Goal: Share content: Share content

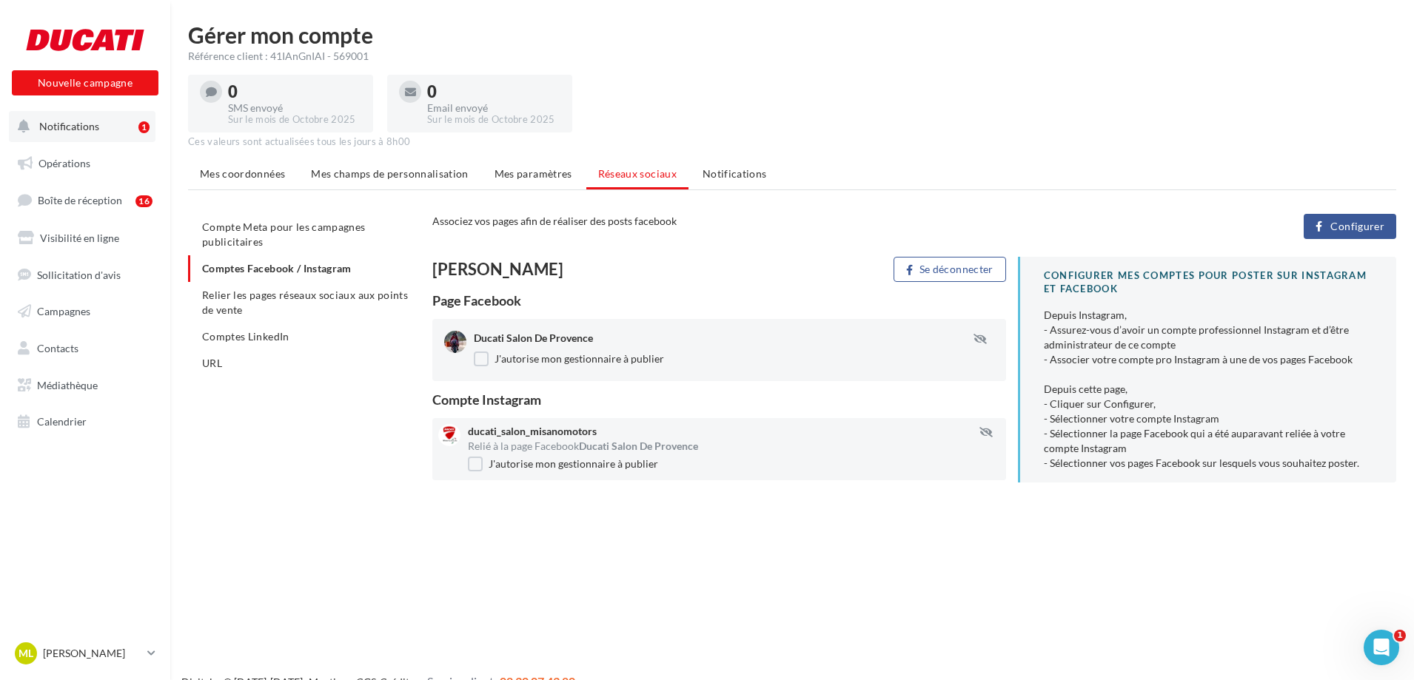
click at [90, 129] on span "Notifications" at bounding box center [69, 126] width 60 height 13
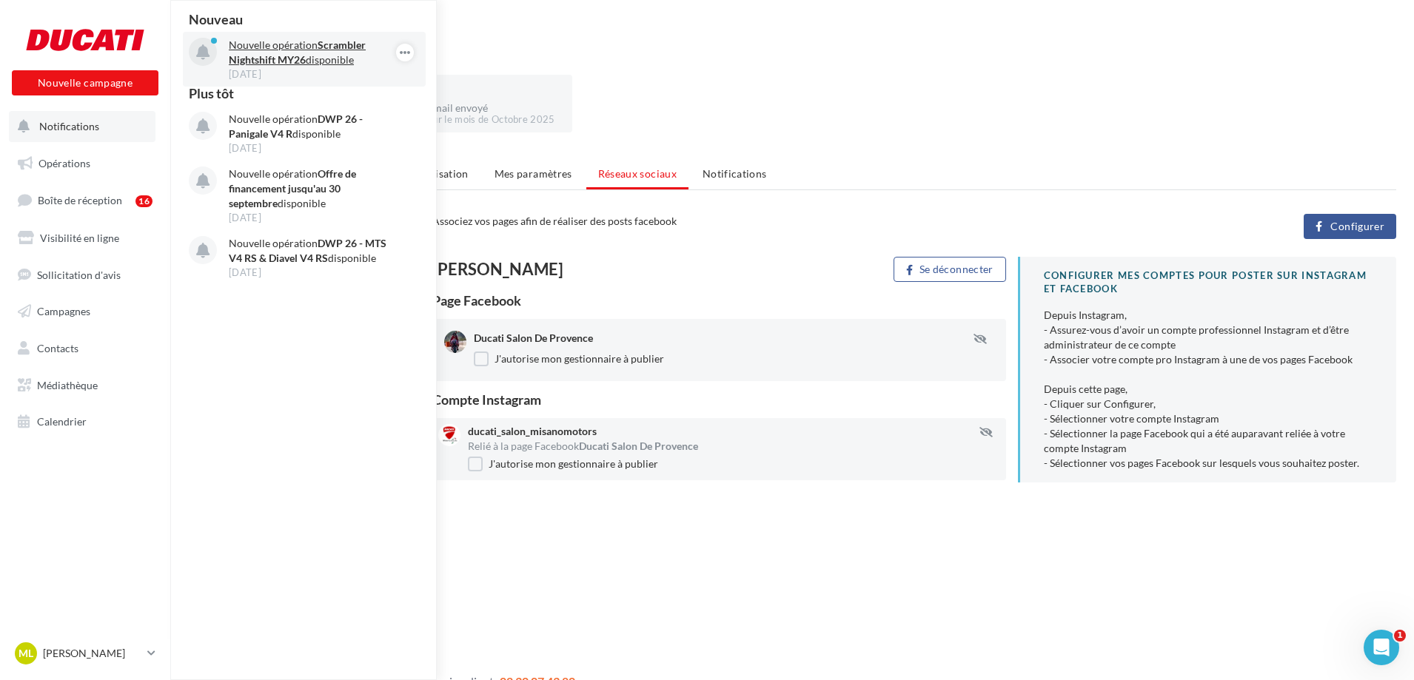
click at [266, 52] on p "Nouvelle opération Scrambler Nightshift MY26 disponible" at bounding box center [315, 53] width 172 height 30
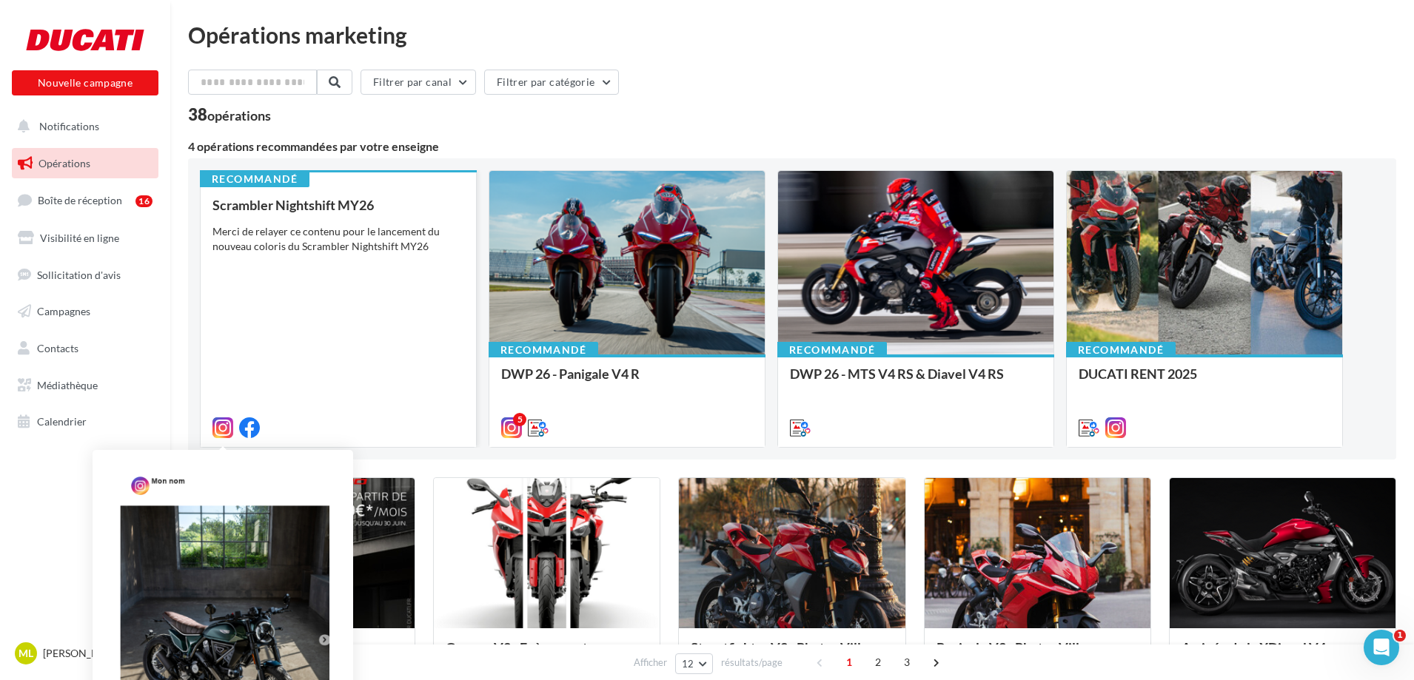
click at [223, 425] on icon at bounding box center [222, 427] width 21 height 21
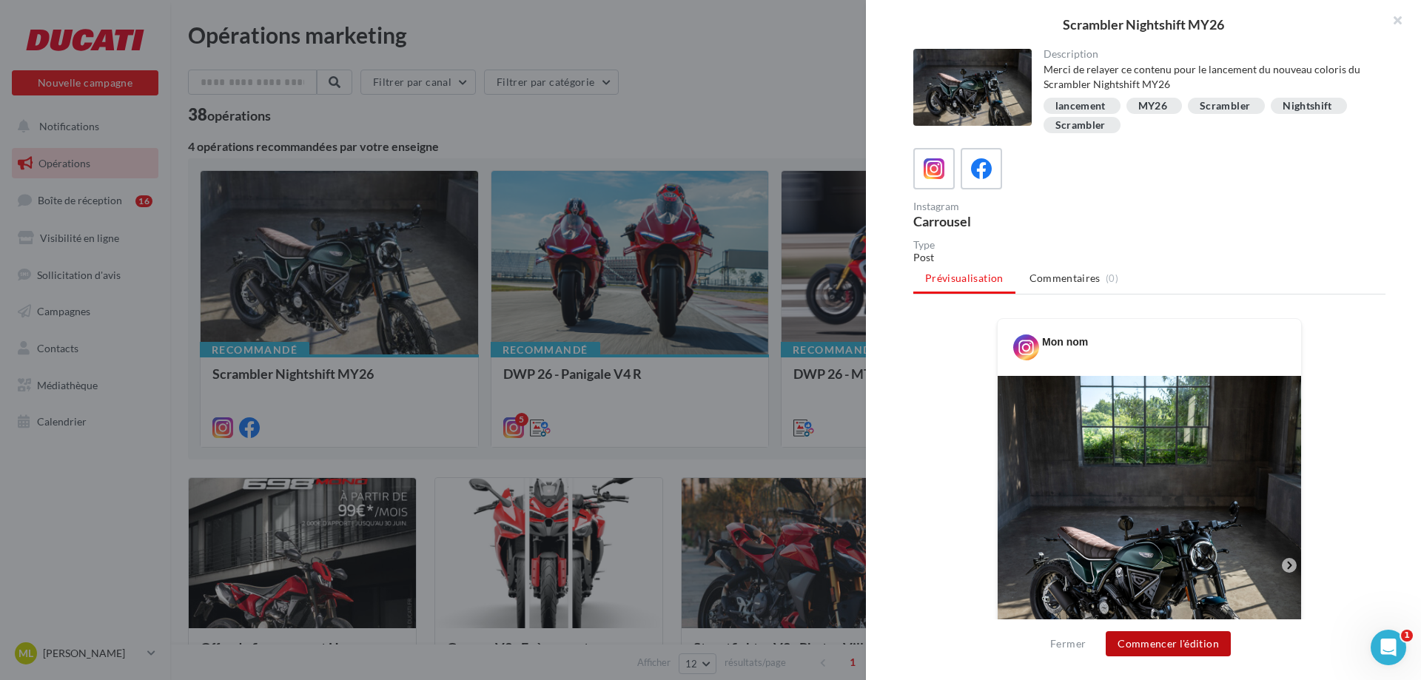
click at [1132, 638] on button "Commencer l'édition" at bounding box center [1168, 643] width 125 height 25
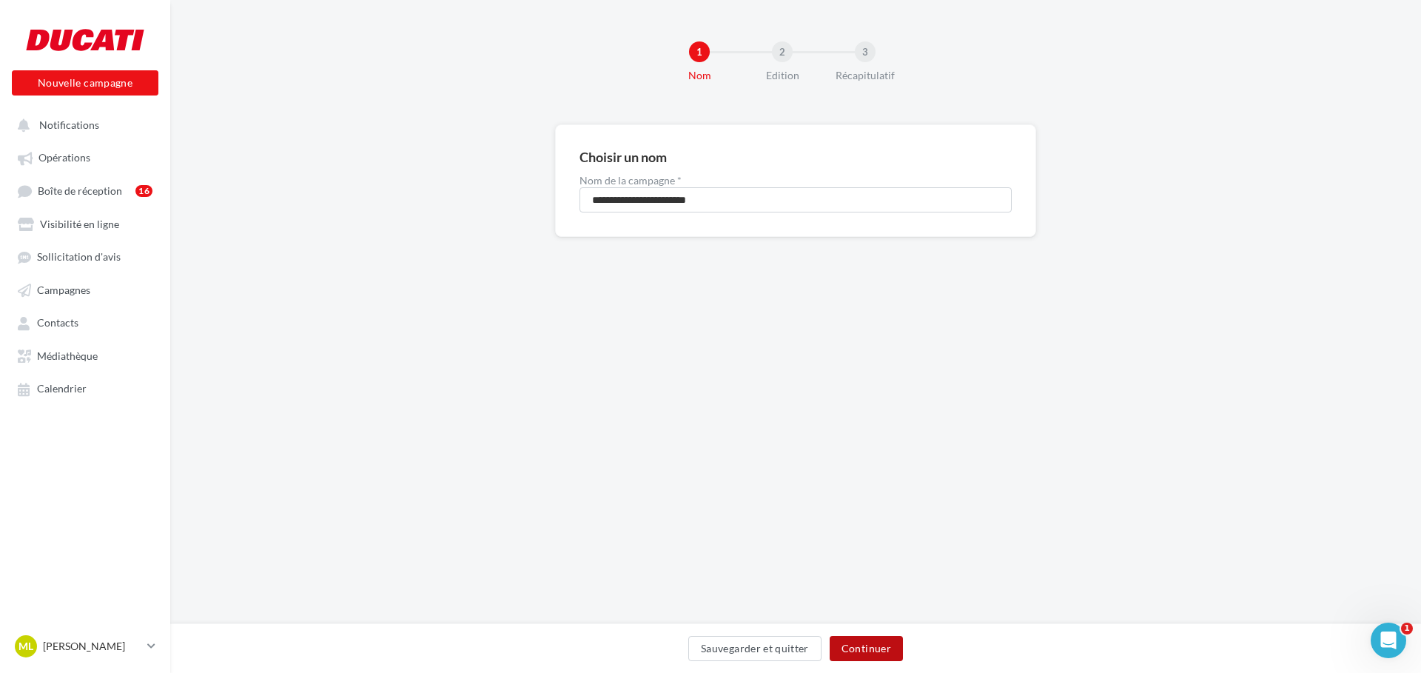
click at [871, 646] on button "Continuer" at bounding box center [866, 648] width 73 height 25
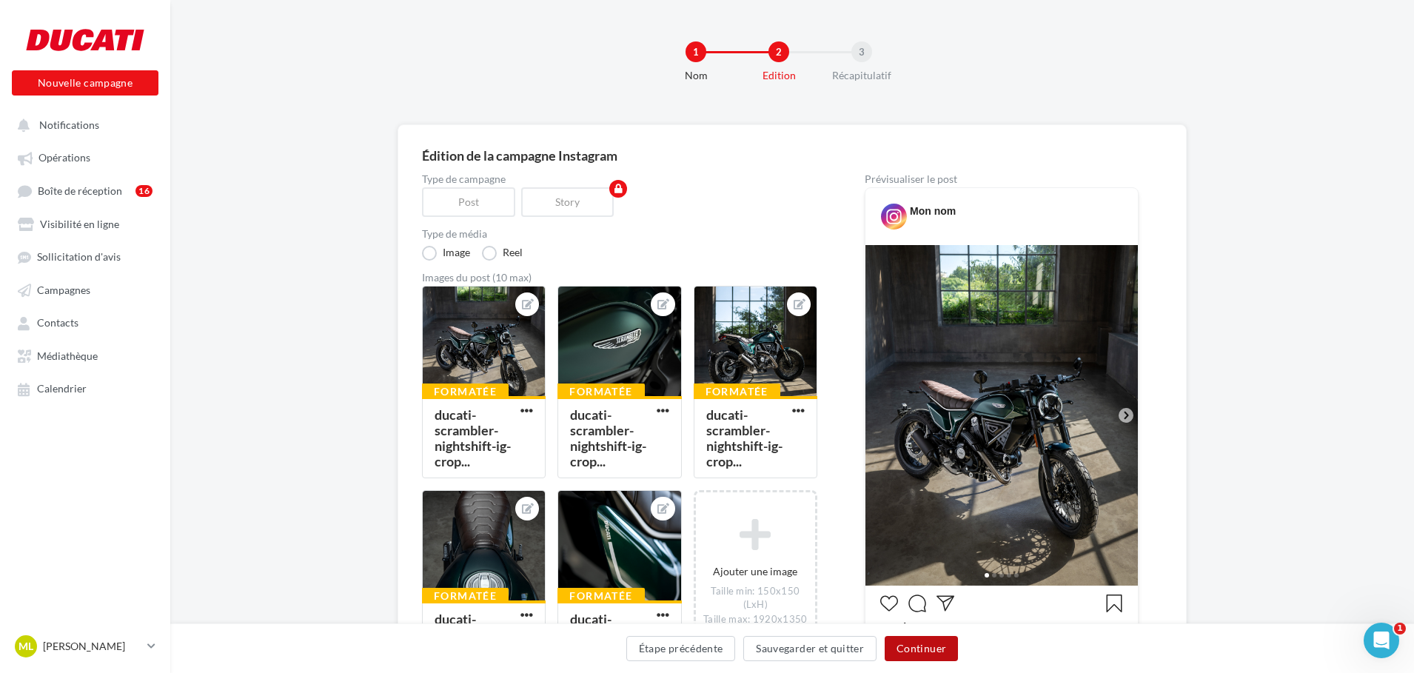
click at [930, 653] on button "Continuer" at bounding box center [920, 648] width 73 height 25
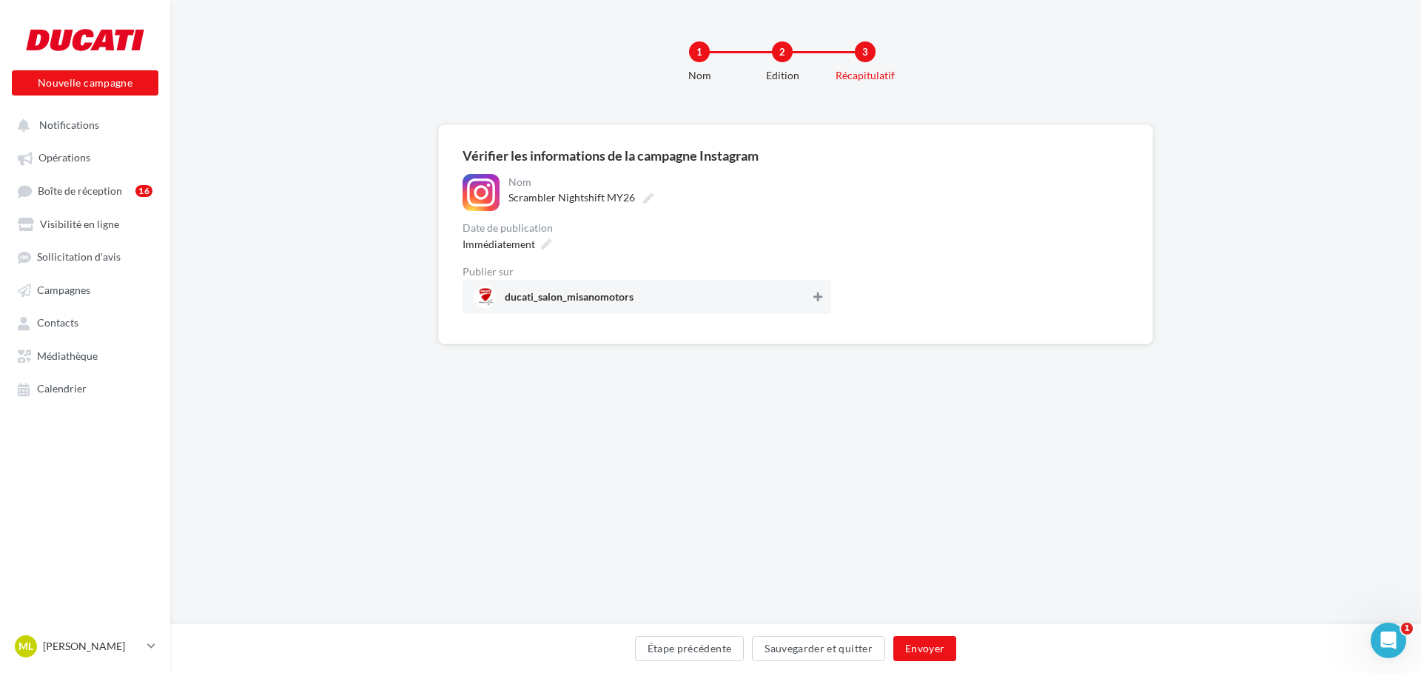
click at [814, 298] on icon at bounding box center [817, 297] width 9 height 10
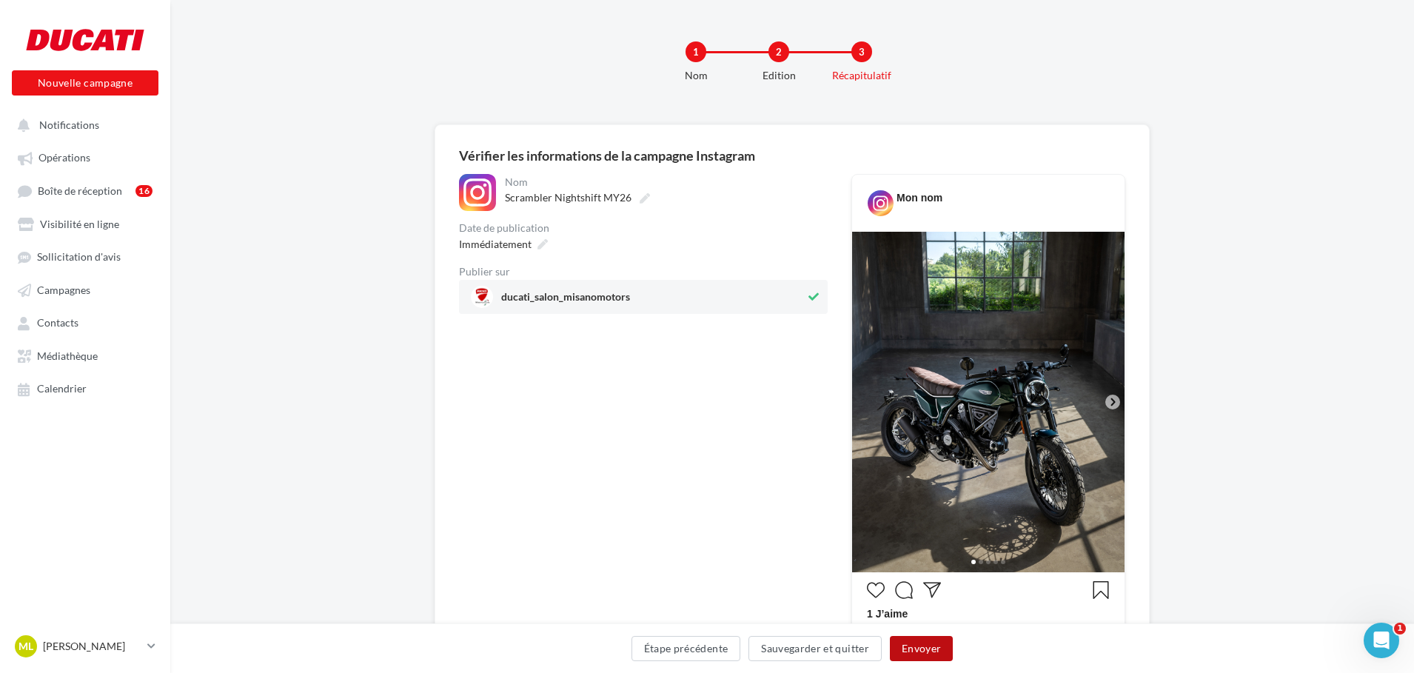
click at [912, 645] on button "Envoyer" at bounding box center [921, 648] width 63 height 25
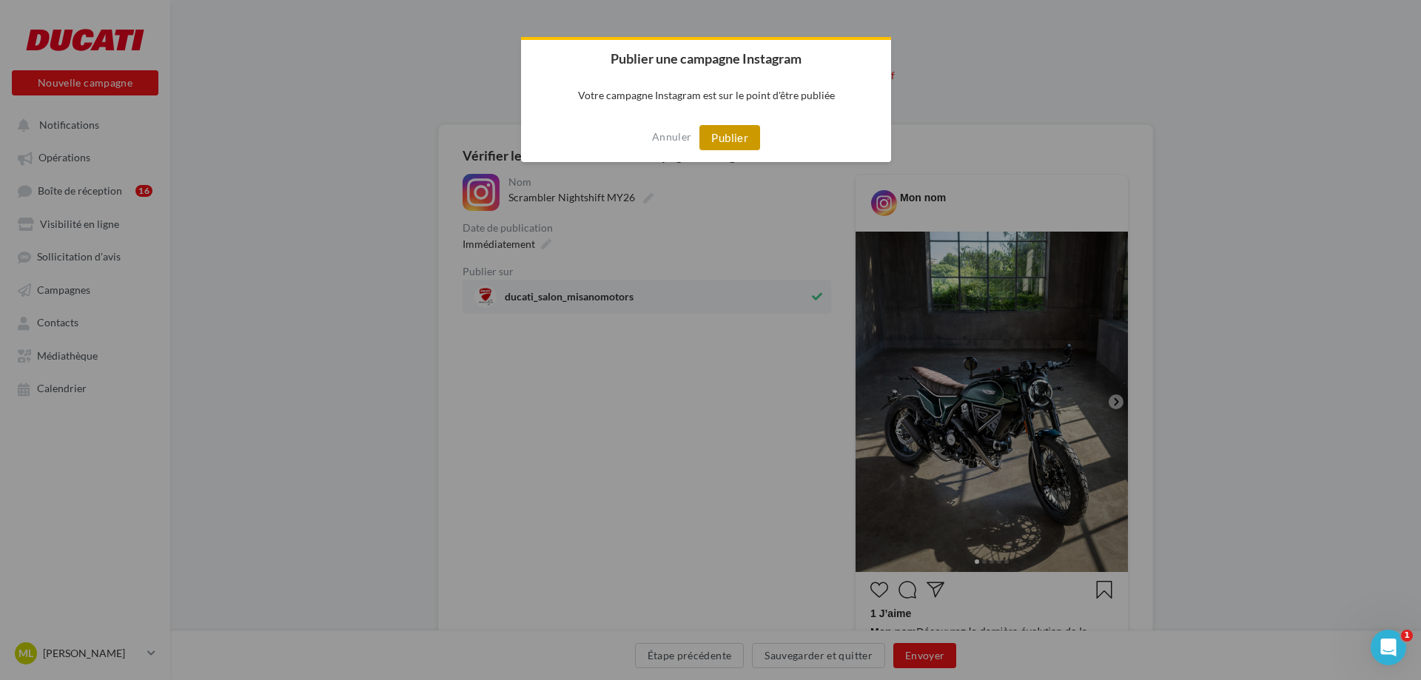
click at [731, 133] on button "Publier" at bounding box center [729, 137] width 61 height 25
